Goal: Check status: Check status

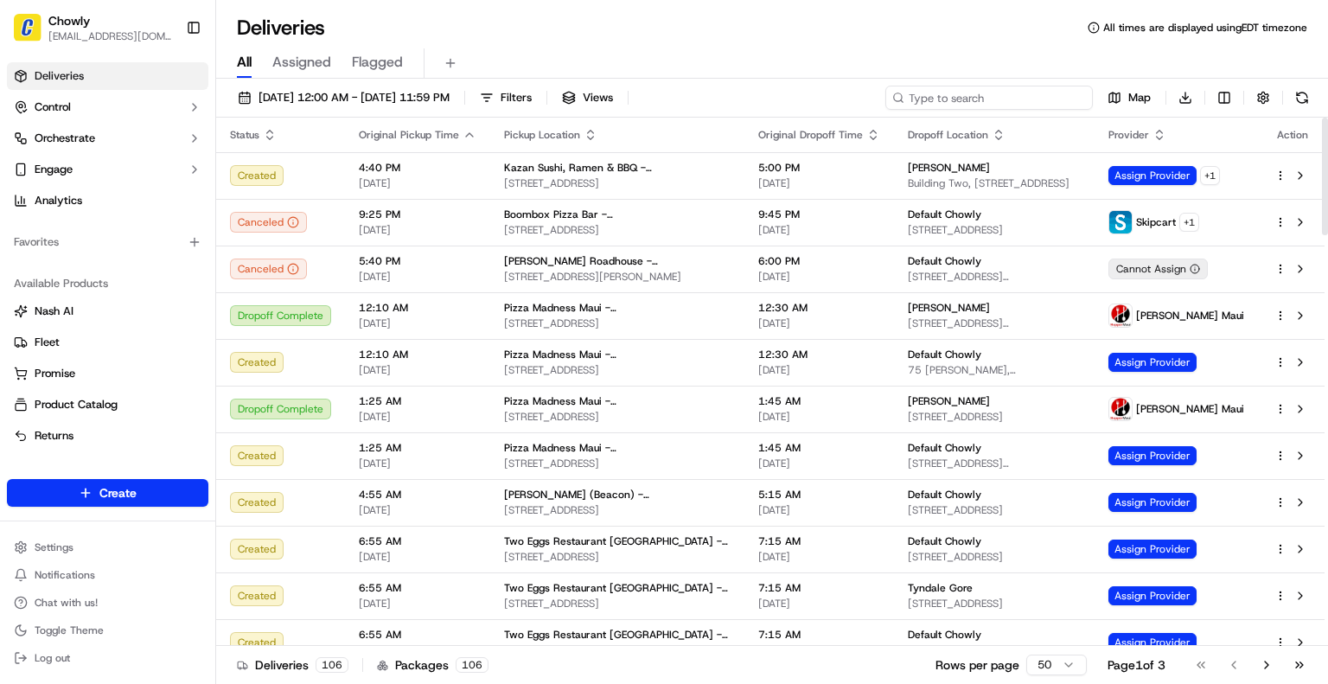
click at [999, 97] on input at bounding box center [988, 98] width 207 height 24
paste input "[PERSON_NAME]"
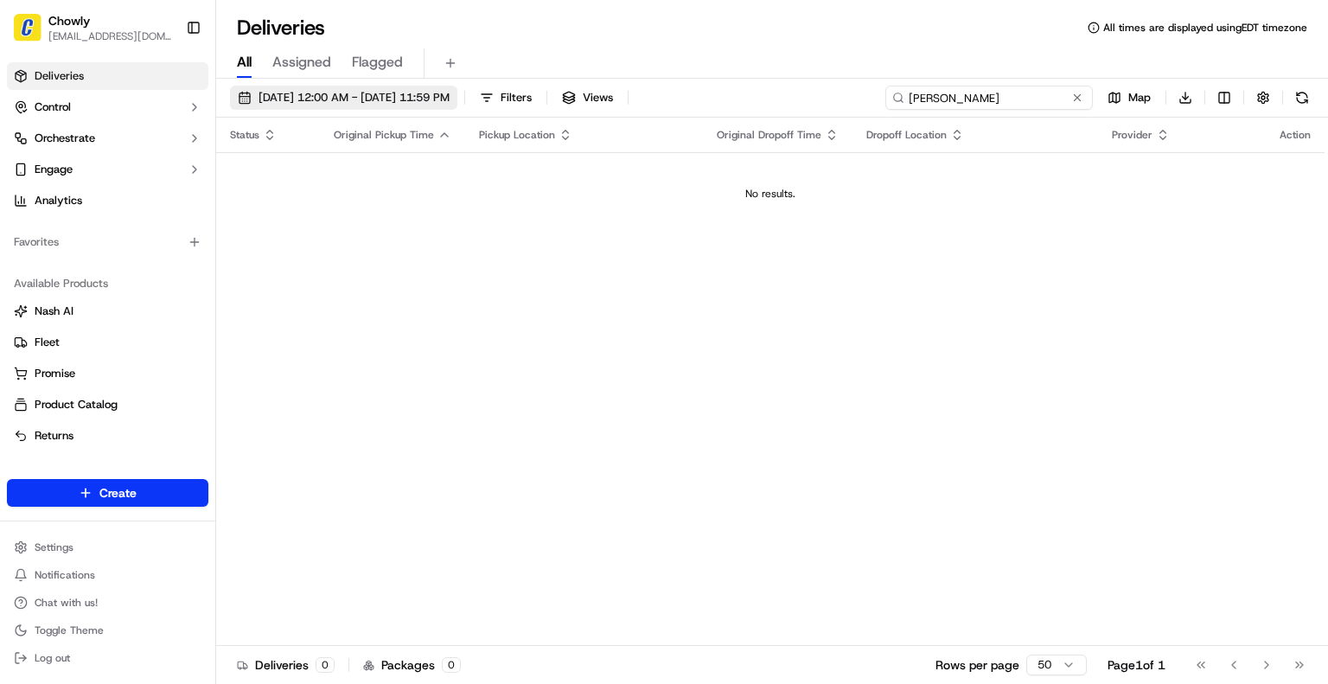
type input "[PERSON_NAME]"
click at [412, 93] on span "[DATE] 12:00 AM - [DATE] 11:59 PM" at bounding box center [353, 98] width 191 height 16
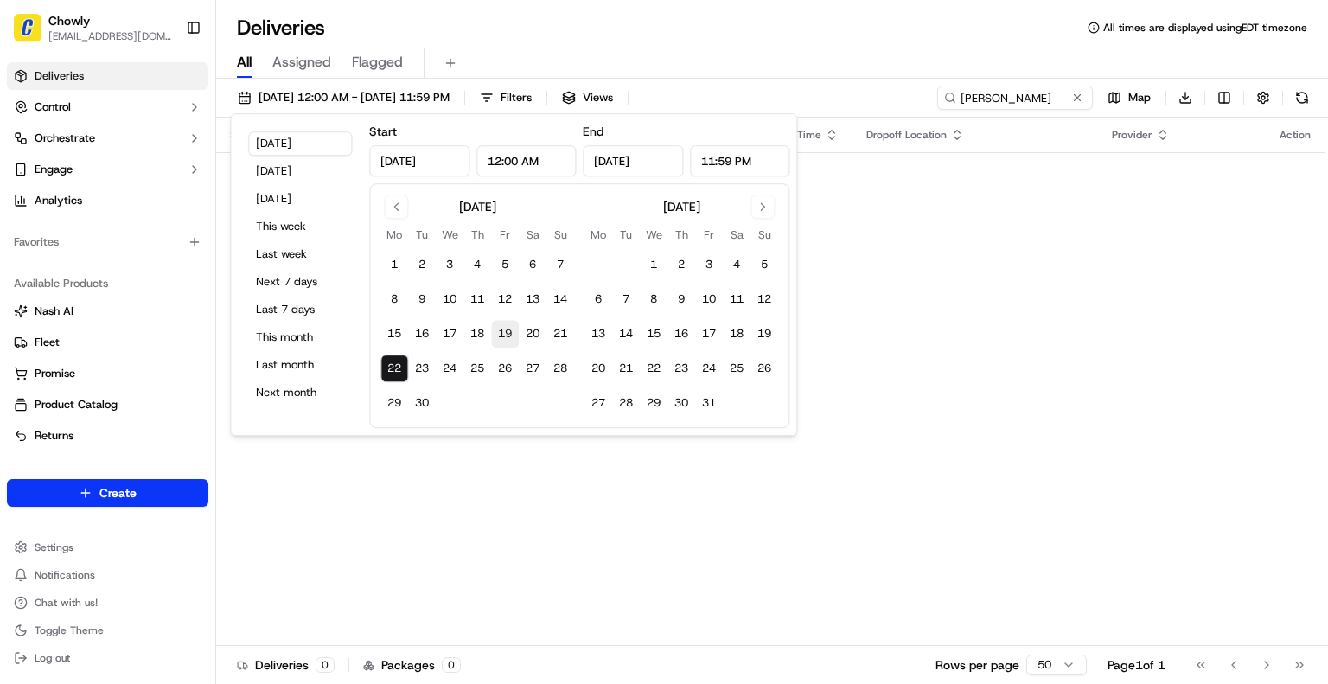
click at [501, 331] on button "19" at bounding box center [505, 334] width 28 height 28
type input "[DATE]"
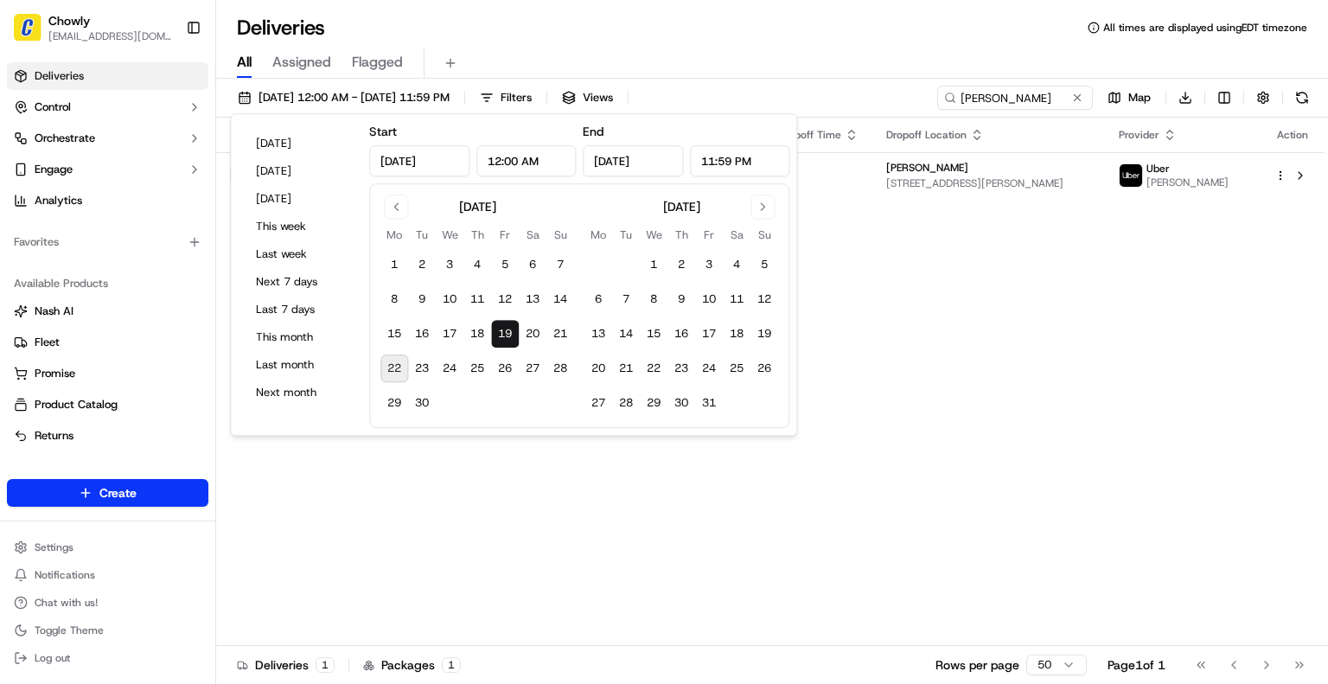
click at [892, 411] on div "Status Original Pickup Time Pickup Location Original Dropoff Time Dropoff Locat…" at bounding box center [770, 382] width 1108 height 528
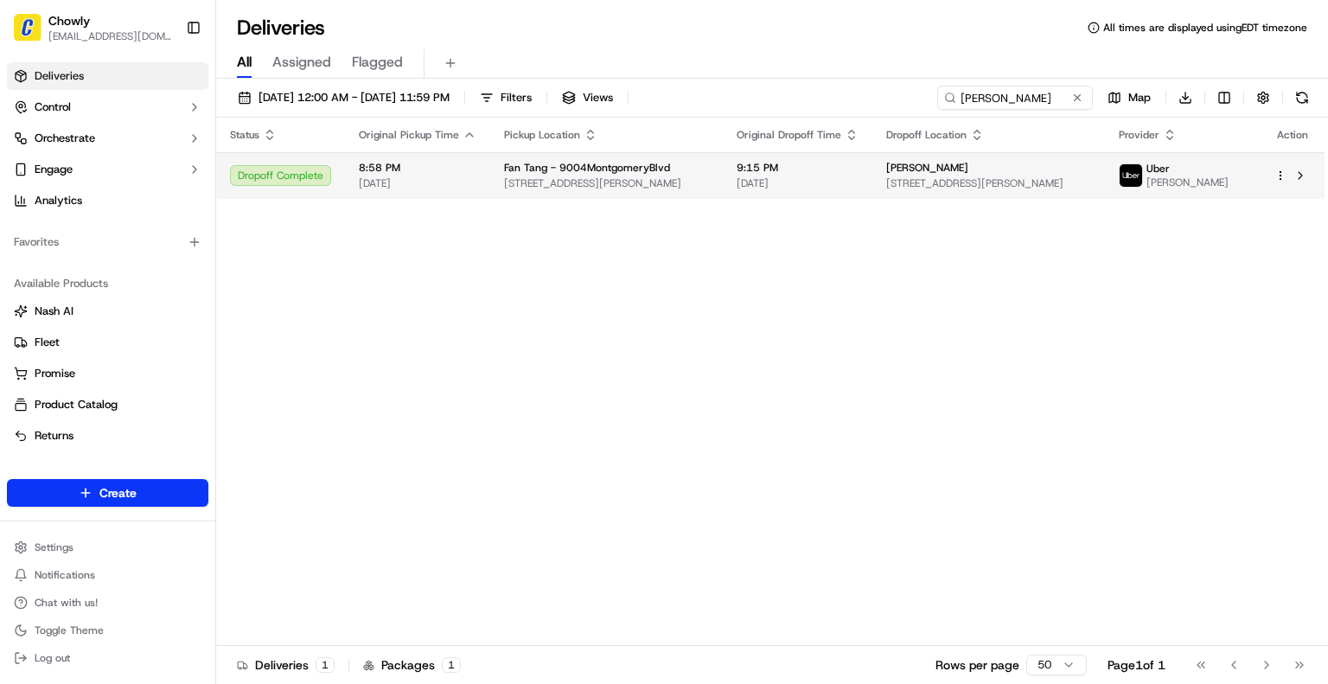
click at [541, 180] on span "[STREET_ADDRESS][PERSON_NAME]" at bounding box center [606, 183] width 205 height 14
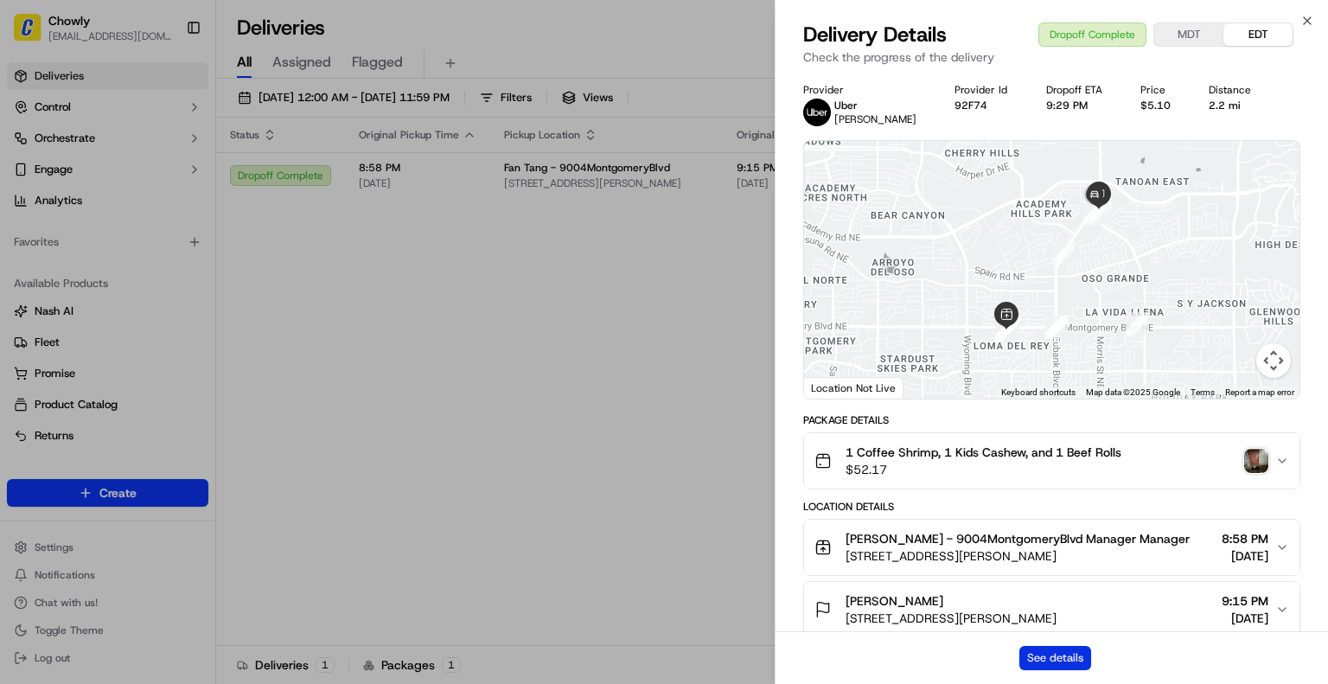
click at [1048, 660] on button "See details" at bounding box center [1055, 658] width 72 height 24
